Goal: Task Accomplishment & Management: Complete application form

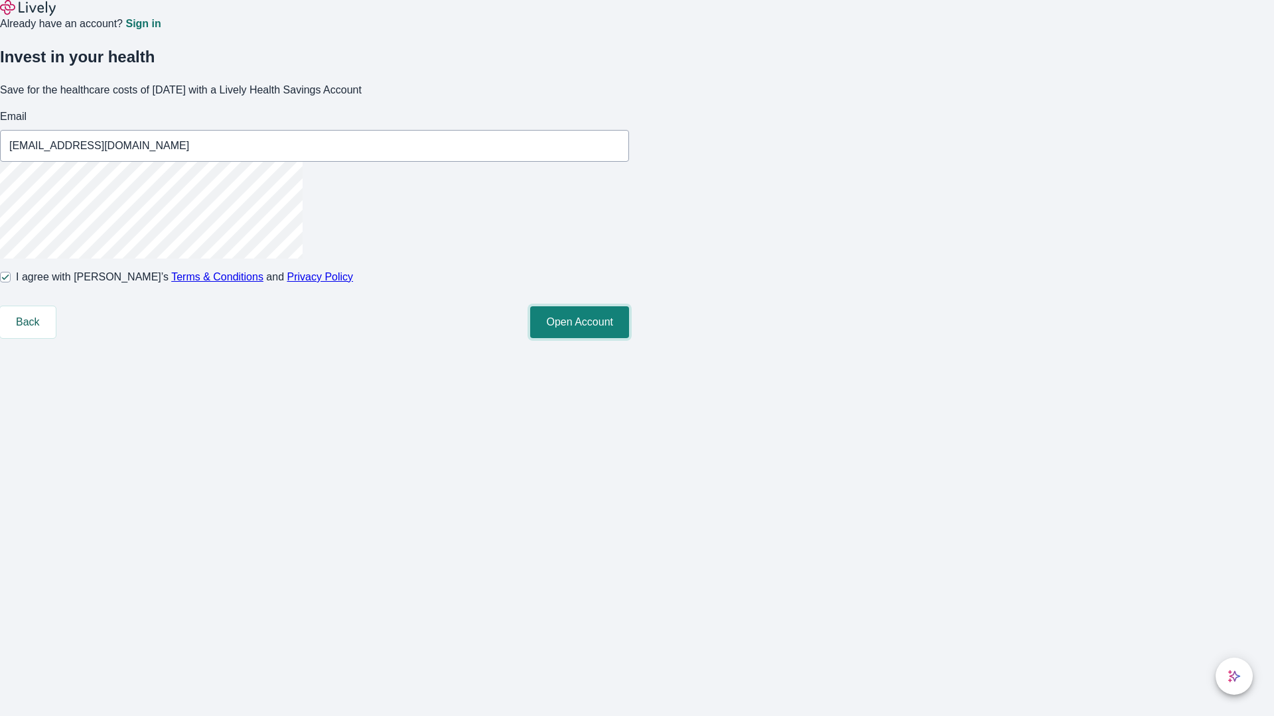
click at [629, 338] on button "Open Account" at bounding box center [579, 322] width 99 height 32
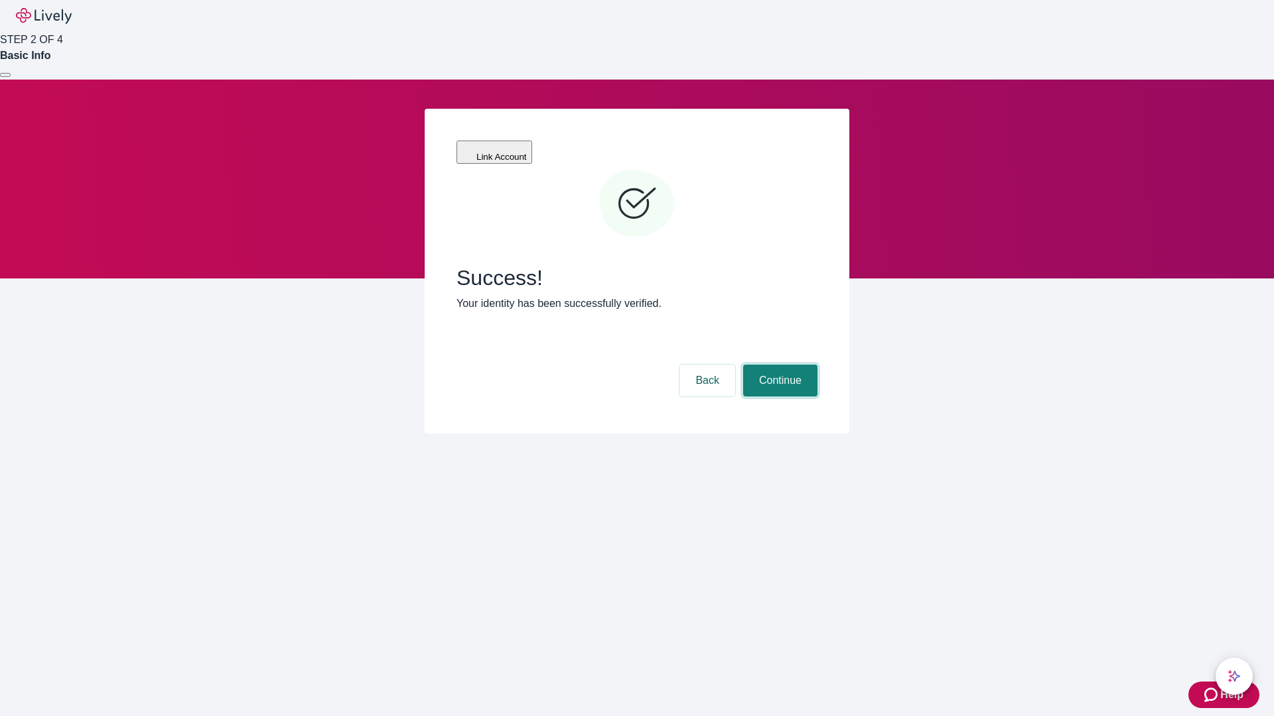
click at [778, 365] on button "Continue" at bounding box center [780, 381] width 74 height 32
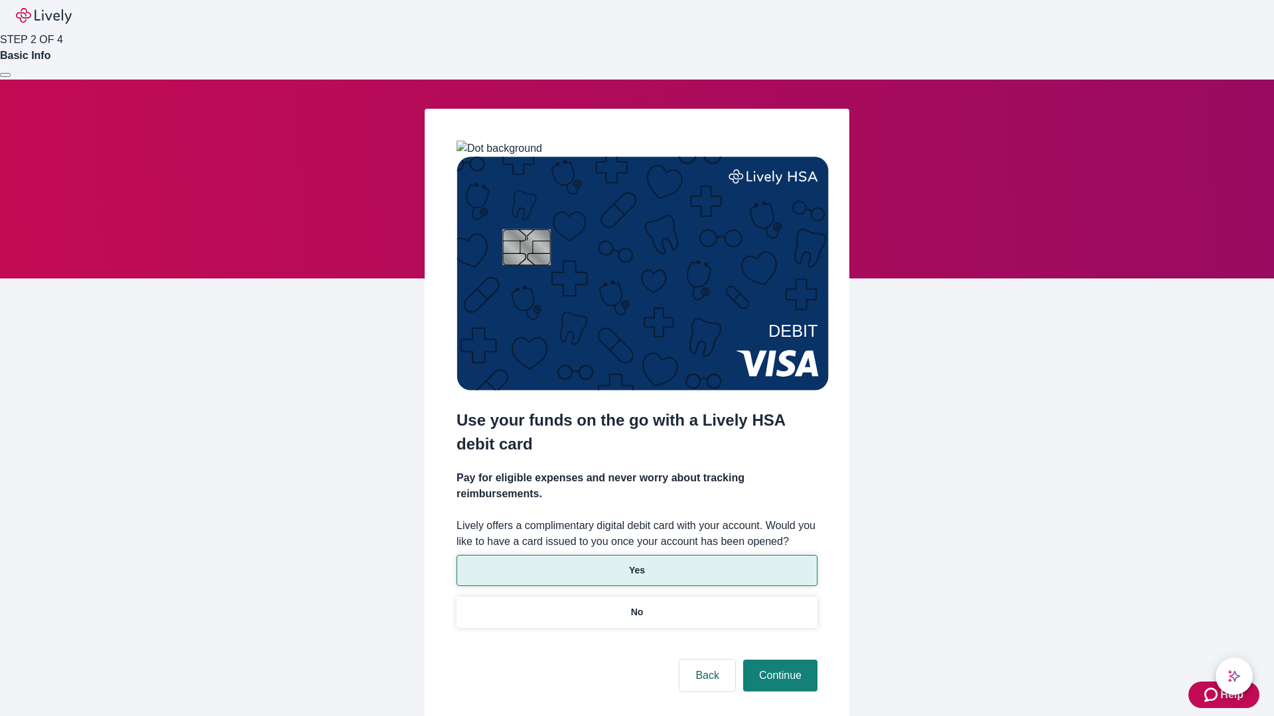
click at [636, 564] on p "Yes" at bounding box center [637, 571] width 16 height 14
click at [778, 660] on button "Continue" at bounding box center [780, 676] width 74 height 32
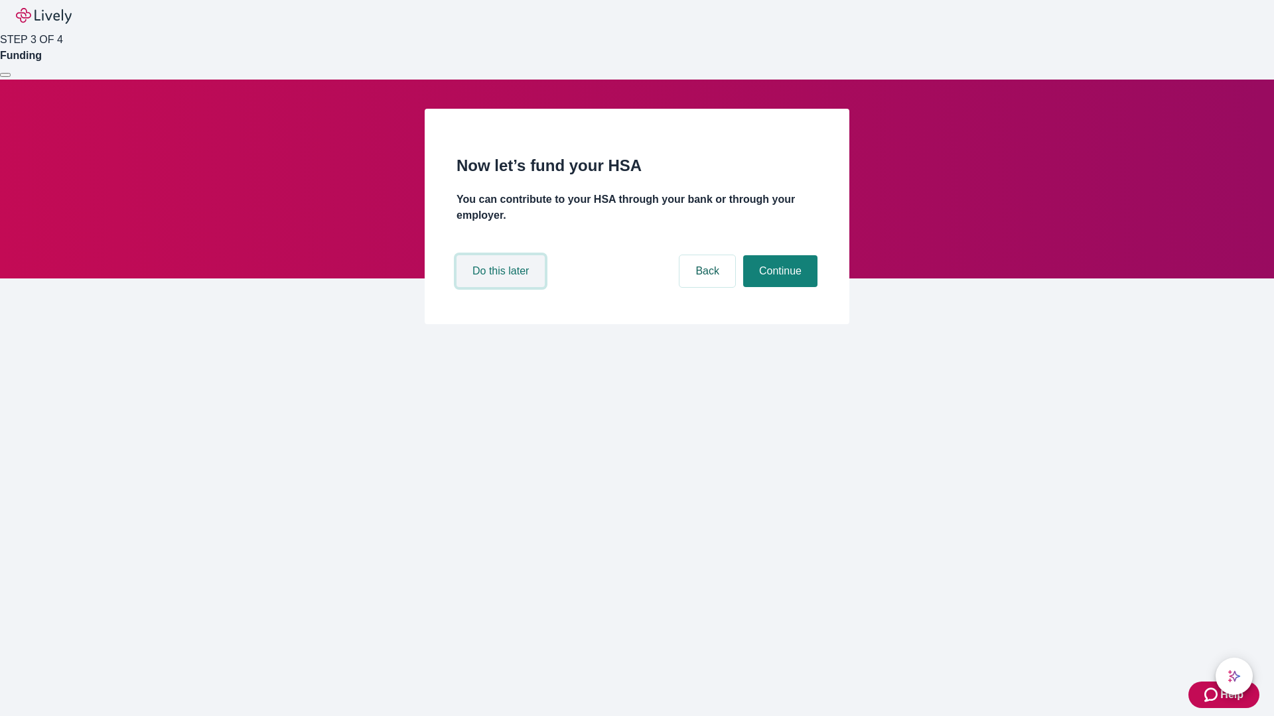
click at [502, 287] on button "Do this later" at bounding box center [500, 271] width 88 height 32
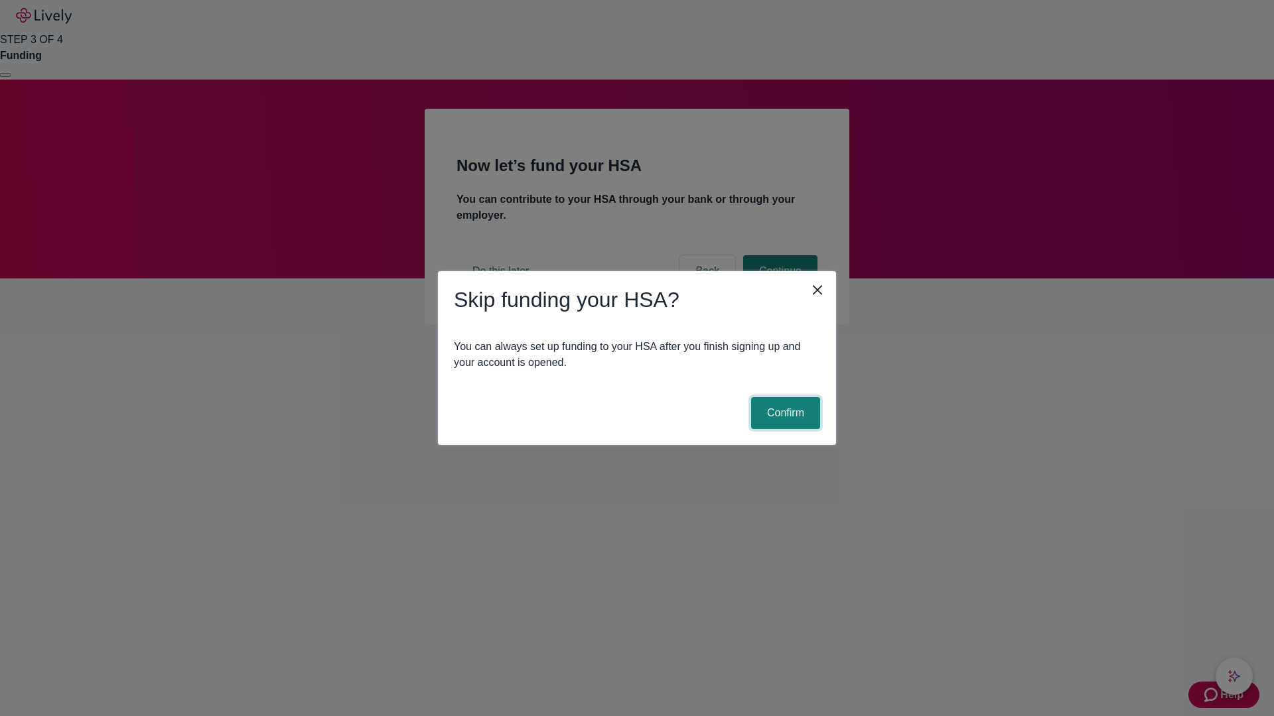
click at [783, 413] on button "Confirm" at bounding box center [785, 413] width 69 height 32
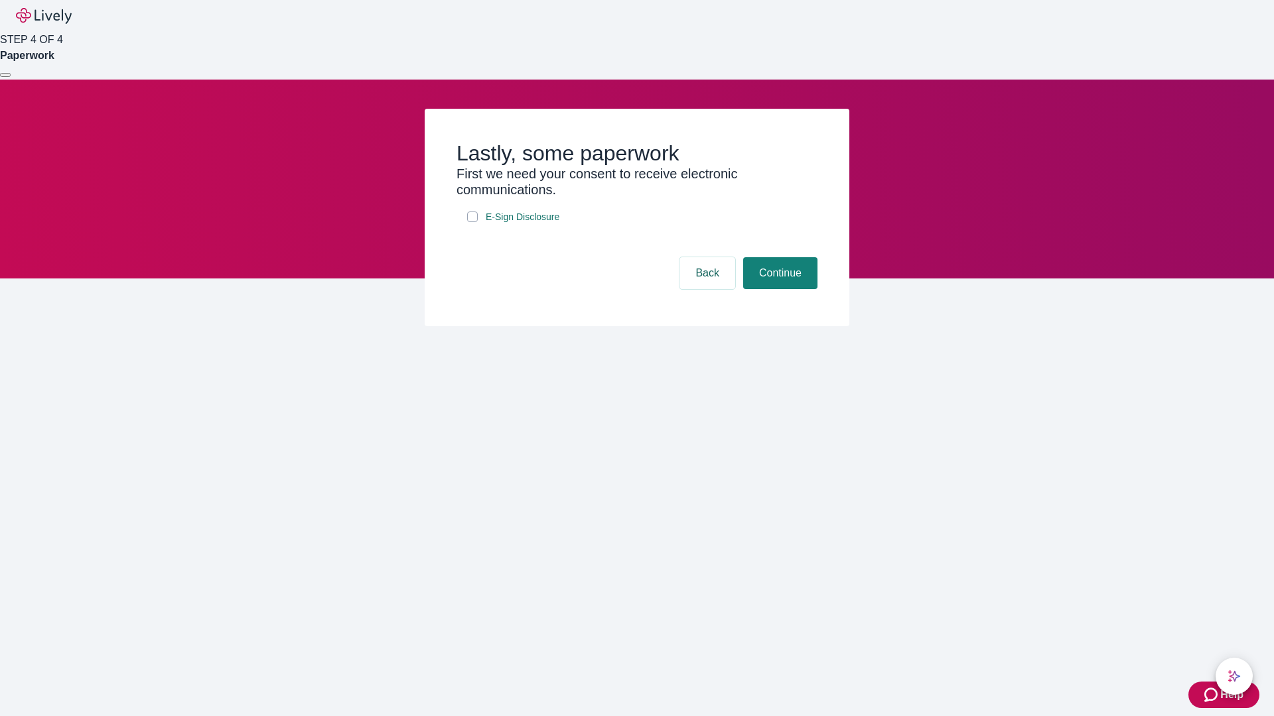
click at [472, 222] on input "E-Sign Disclosure" at bounding box center [472, 217] width 11 height 11
checkbox input "true"
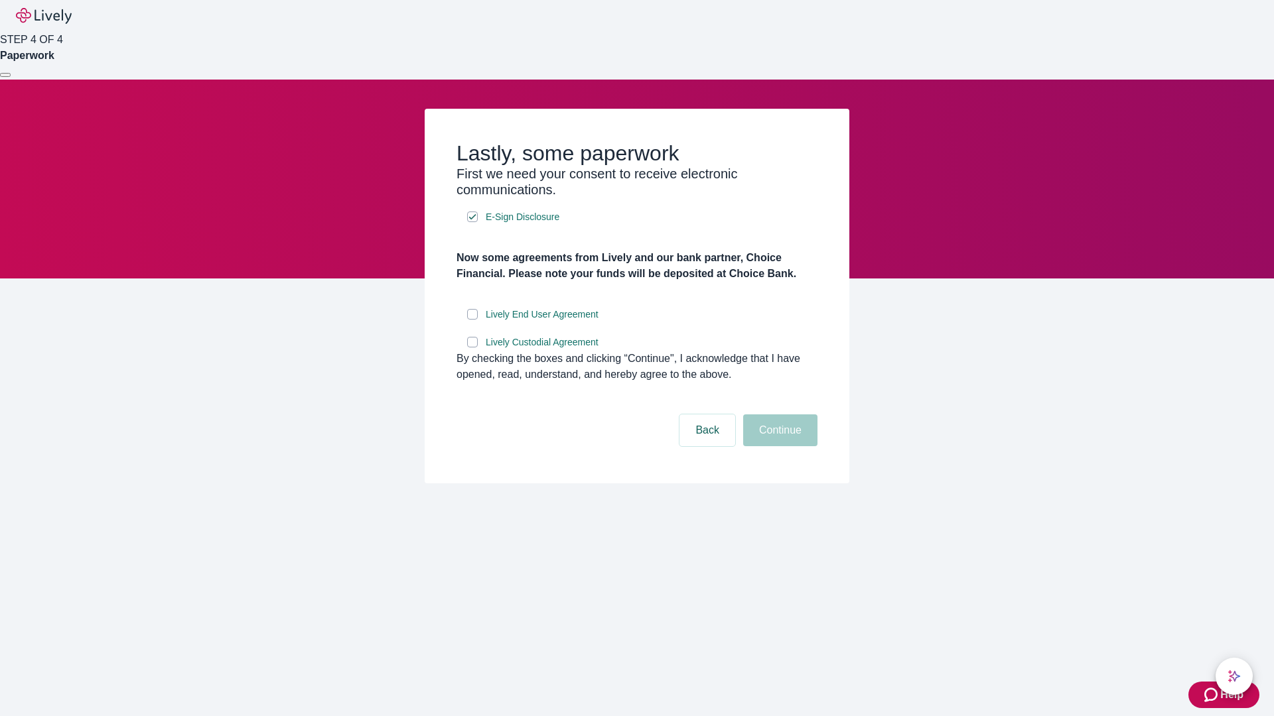
click at [472, 320] on input "Lively End User Agreement" at bounding box center [472, 314] width 11 height 11
checkbox input "true"
click at [472, 348] on input "Lively Custodial Agreement" at bounding box center [472, 342] width 11 height 11
checkbox input "true"
click at [778, 446] on button "Continue" at bounding box center [780, 431] width 74 height 32
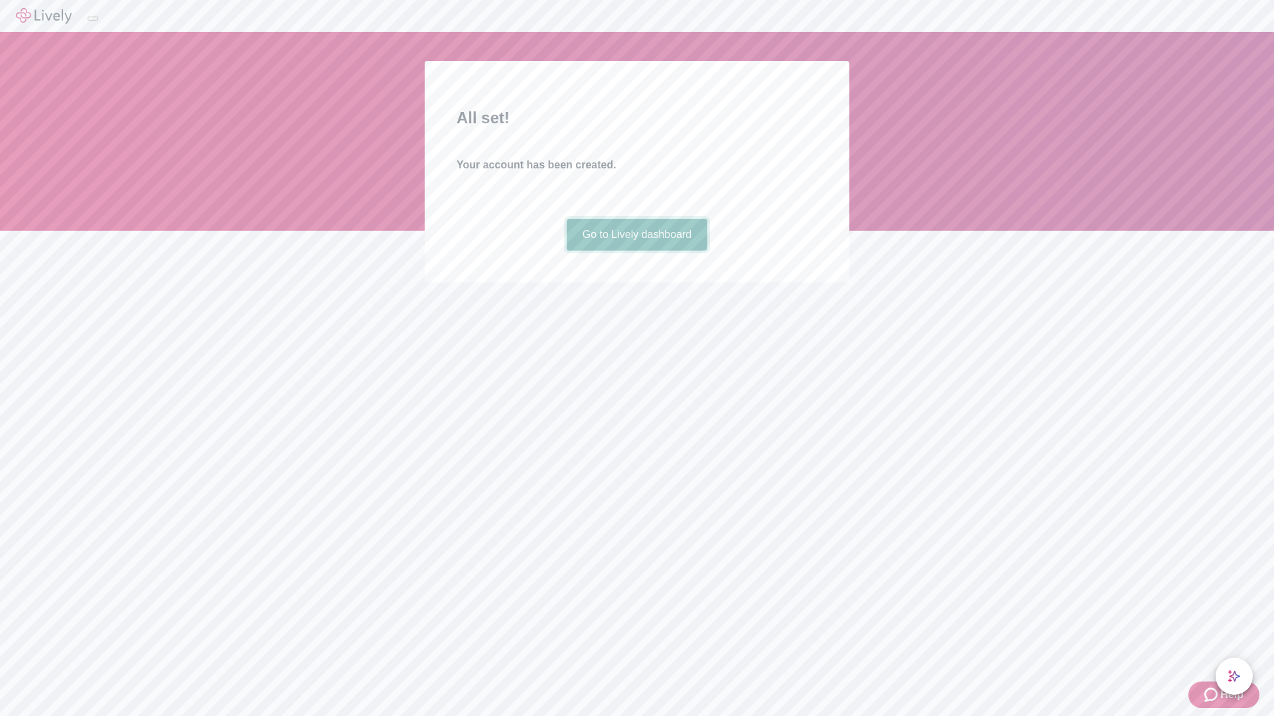
click at [636, 251] on link "Go to Lively dashboard" at bounding box center [637, 235] width 141 height 32
